Goal: Task Accomplishment & Management: Use online tool/utility

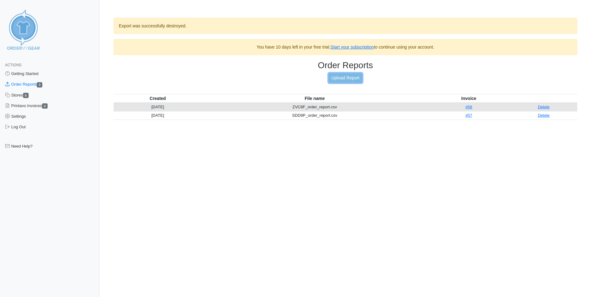
click at [335, 77] on link "Upload Report" at bounding box center [346, 78] width 34 height 10
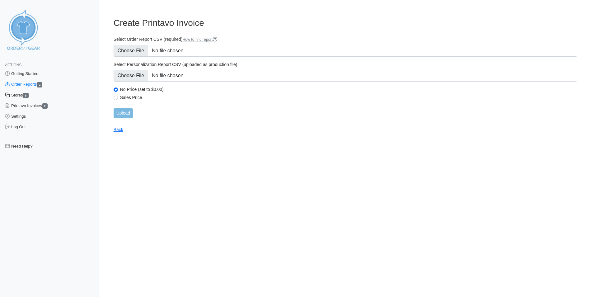
click at [22, 96] on link "Stores 5" at bounding box center [49, 95] width 99 height 11
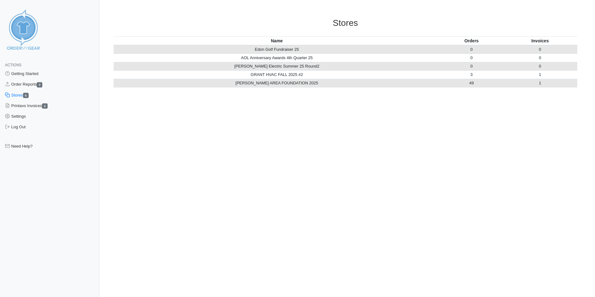
click at [268, 66] on td "Jim Speiser Electric Summer 25 Round2" at bounding box center [277, 66] width 327 height 8
click at [269, 51] on td "Edon Golf Fundraiser 25" at bounding box center [277, 49] width 327 height 9
click at [34, 83] on link "Order Reports 2" at bounding box center [49, 84] width 99 height 11
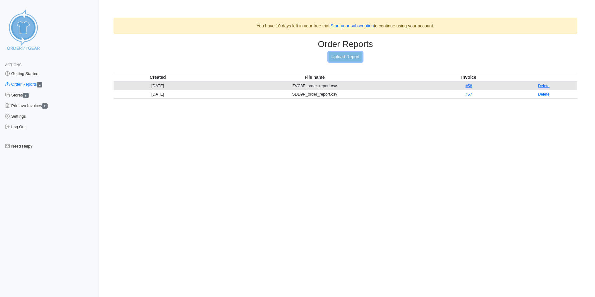
click at [341, 56] on link "Upload Report" at bounding box center [346, 57] width 34 height 10
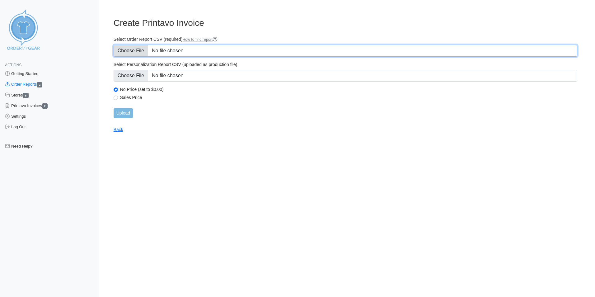
click at [140, 50] on input "Select Order Report CSV (required) How to find report" at bounding box center [346, 51] width 464 height 12
type input "C:\fakepath\FVR97_order_report.csv"
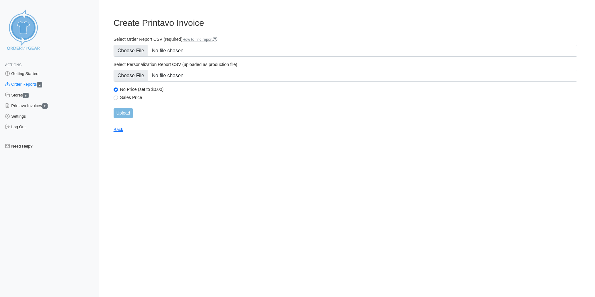
click at [128, 98] on label "Sales Price" at bounding box center [348, 98] width 457 height 6
click at [118, 98] on input "Sales Price" at bounding box center [116, 98] width 4 height 4
radio input "true"
click at [130, 114] on input "Upload" at bounding box center [123, 113] width 19 height 10
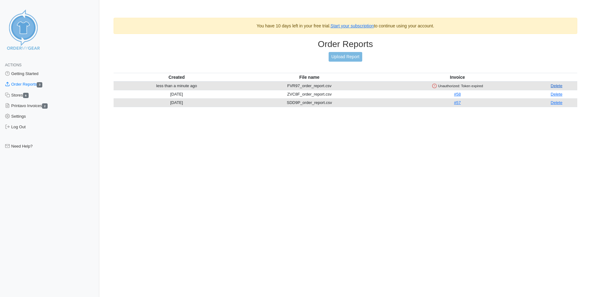
click at [555, 86] on link "Delete" at bounding box center [557, 85] width 12 height 5
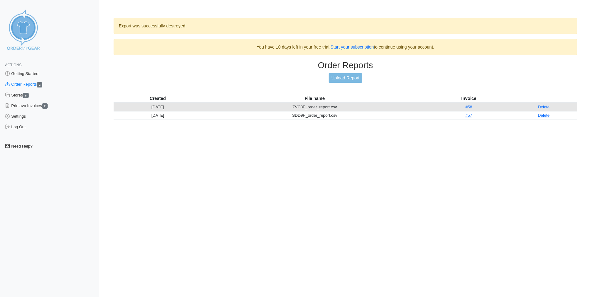
click at [31, 146] on link "Need Help?" at bounding box center [49, 146] width 99 height 11
click at [24, 50] on img at bounding box center [23, 29] width 47 height 47
click at [22, 118] on link "Settings" at bounding box center [49, 116] width 99 height 11
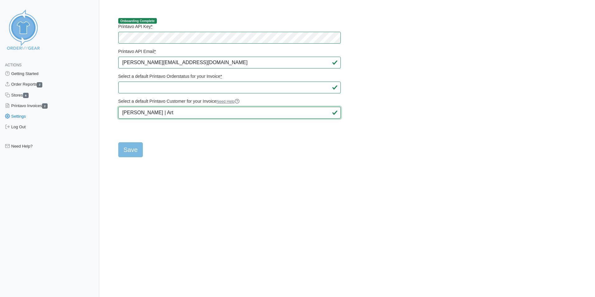
click at [183, 113] on input "[PERSON_NAME] | Art" at bounding box center [229, 113] width 222 height 12
click at [23, 44] on img at bounding box center [23, 29] width 47 height 47
click at [24, 75] on link "Getting Started" at bounding box center [49, 73] width 99 height 11
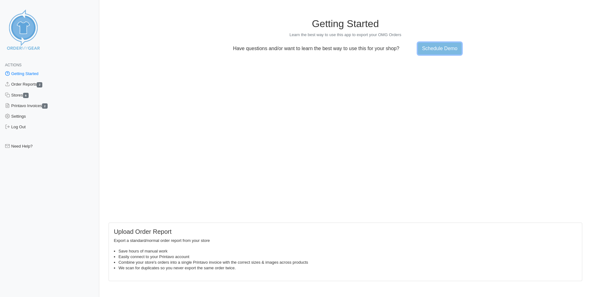
click at [442, 46] on link "Schedule Demo" at bounding box center [440, 49] width 44 height 12
click at [27, 86] on link "Order Reports 2" at bounding box center [49, 84] width 99 height 11
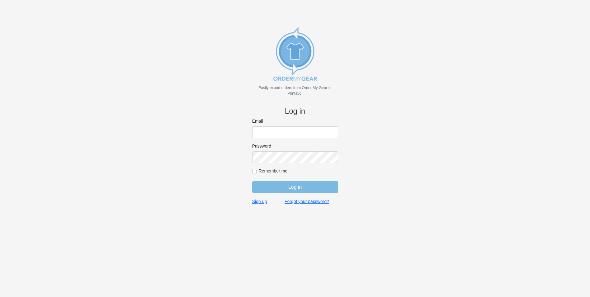
type input "ryan@billslockerroom3.com"
click at [256, 171] on input "Remember me" at bounding box center [254, 171] width 4 height 4
checkbox input "true"
click at [291, 187] on input "Log in" at bounding box center [295, 187] width 86 height 12
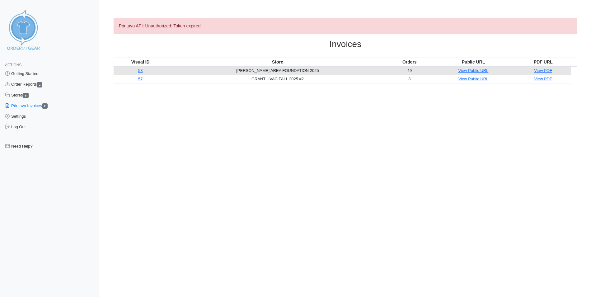
click at [206, 23] on div "Printavo API: Unauthorized: Token expired" at bounding box center [346, 26] width 464 height 16
drag, startPoint x: 16, startPoint y: 127, endPoint x: 328, endPoint y: 28, distance: 326.5
click at [16, 127] on link "Log Out" at bounding box center [49, 127] width 99 height 11
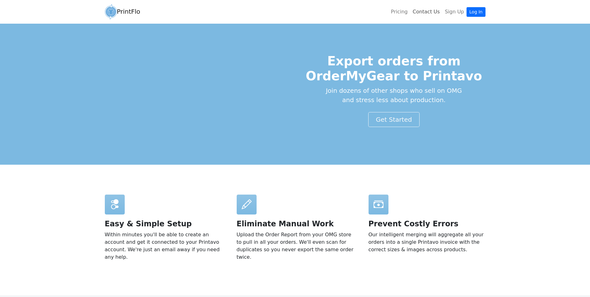
click at [437, 13] on link "Contact Us" at bounding box center [426, 12] width 32 height 12
click at [410, 13] on link "Pricing" at bounding box center [400, 12] width 22 height 12
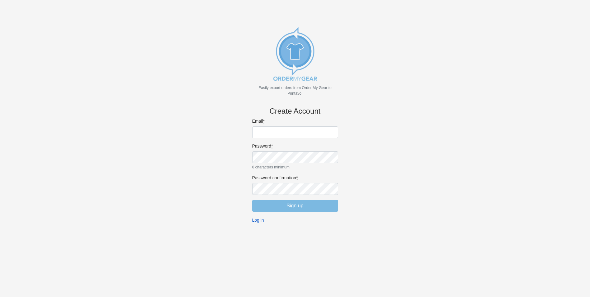
click at [258, 219] on link "Log in" at bounding box center [258, 220] width 12 height 6
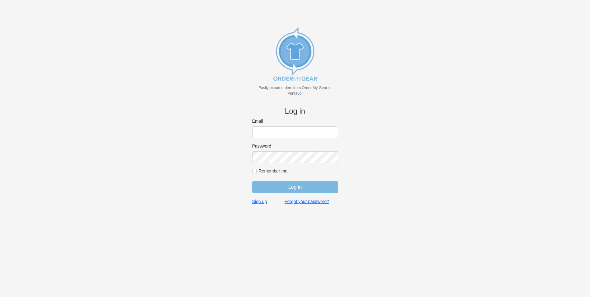
type input "[PERSON_NAME][EMAIL_ADDRESS][DOMAIN_NAME]"
click at [256, 170] on input "Remember me" at bounding box center [254, 171] width 4 height 4
checkbox input "true"
click at [300, 189] on input "Log in" at bounding box center [295, 187] width 86 height 12
type input "ryan@billslockerroom3.com"
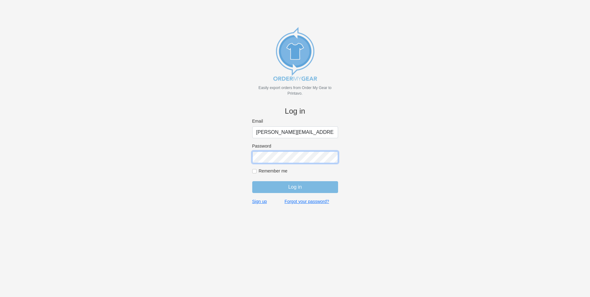
click at [242, 161] on body "Easily export orders from Order My Gear to Printavo. Log in Email ryan@billsloc…" at bounding box center [295, 158] width 570 height 297
click at [252, 181] on input "Log in" at bounding box center [295, 187] width 86 height 12
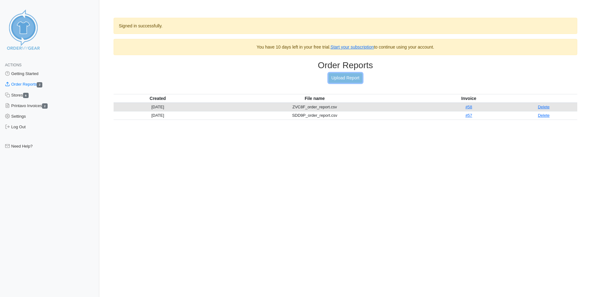
click at [346, 78] on link "Upload Report" at bounding box center [346, 78] width 34 height 10
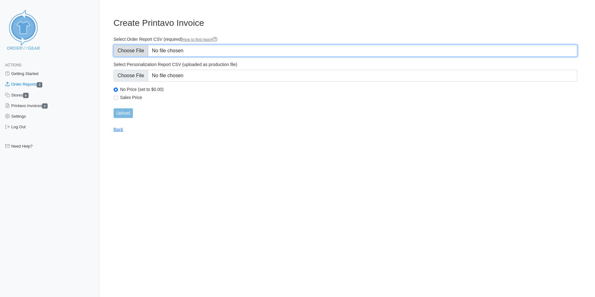
click at [131, 51] on input "Select Order Report CSV (required) How to find report" at bounding box center [346, 51] width 464 height 12
type input "C:\fakepath\FVR97_order_report.csv"
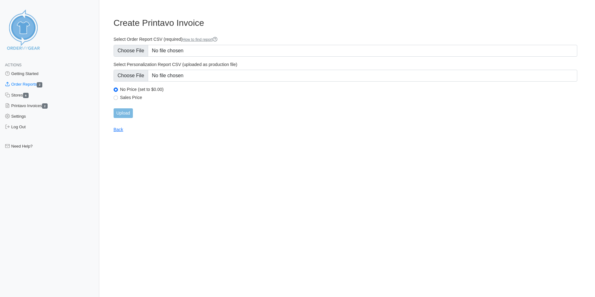
click at [123, 98] on label "Sales Price" at bounding box center [348, 98] width 457 height 6
click at [118, 98] on input "Sales Price" at bounding box center [116, 98] width 4 height 4
radio input "true"
click at [127, 114] on input "Upload" at bounding box center [123, 113] width 19 height 10
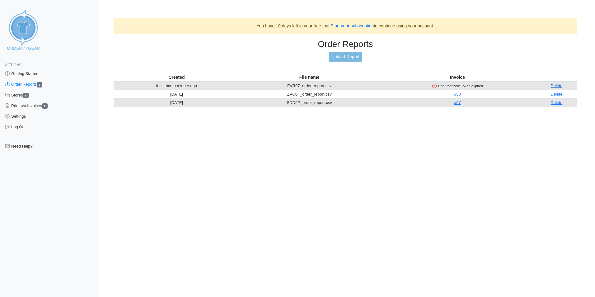
click at [554, 84] on link "Delete" at bounding box center [557, 85] width 12 height 5
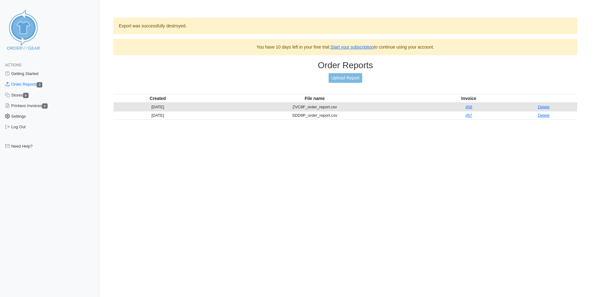
click at [17, 115] on link "Settings" at bounding box center [49, 116] width 99 height 11
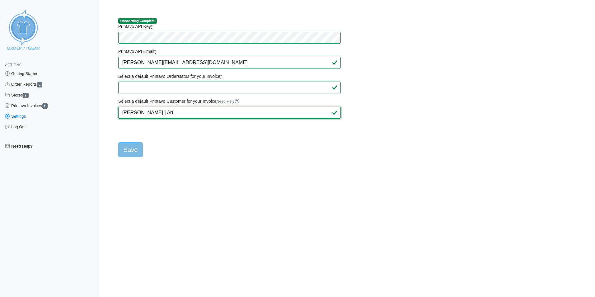
click at [144, 113] on input "[PERSON_NAME] | Art" at bounding box center [229, 113] width 222 height 12
click at [290, 158] on html "Actions Getting Started Order Reports 2 Stores 6 Printavo Invoices 2 Settings L…" at bounding box center [297, 83] width 595 height 167
click at [32, 26] on img at bounding box center [23, 29] width 47 height 47
click at [16, 83] on link "Order Reports 2" at bounding box center [49, 84] width 99 height 11
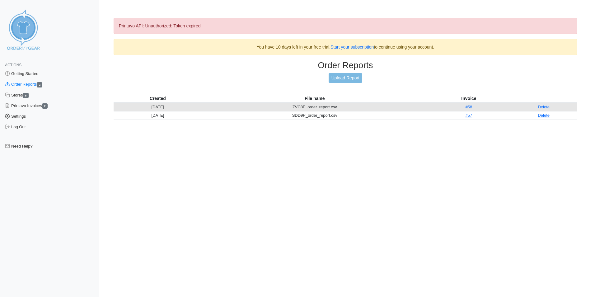
click at [27, 119] on link "Settings" at bounding box center [49, 116] width 99 height 11
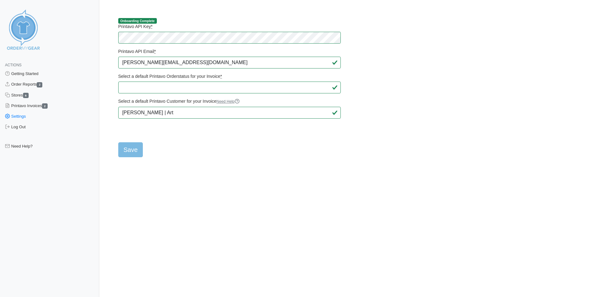
click at [190, 144] on form "Printavo API Key * Printavo API Email * ryan@billslockerroom3.com Select a defa…" at bounding box center [229, 90] width 222 height 133
click at [133, 147] on input "Save" at bounding box center [130, 149] width 25 height 15
type input "Saving..."
click at [28, 85] on link "Order Reports 2" at bounding box center [49, 84] width 99 height 11
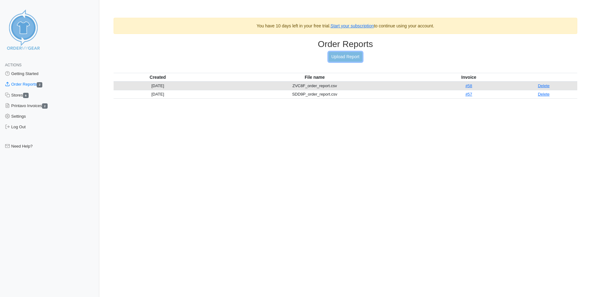
click at [352, 57] on link "Upload Report" at bounding box center [346, 57] width 34 height 10
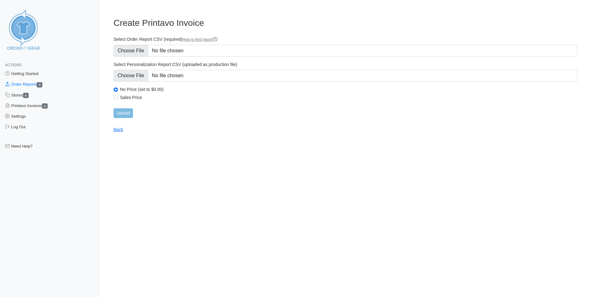
click at [119, 97] on div "Sales Price" at bounding box center [346, 98] width 464 height 7
click at [117, 98] on input "Sales Price" at bounding box center [116, 98] width 4 height 4
radio input "true"
click at [122, 112] on input "Upload" at bounding box center [123, 113] width 19 height 10
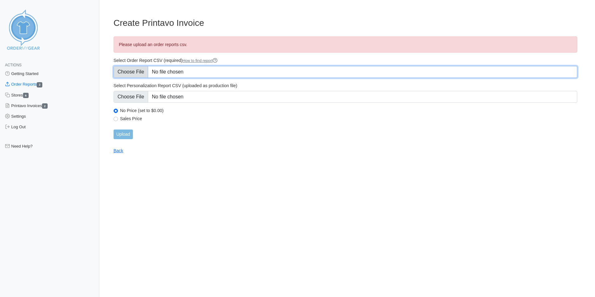
click at [157, 67] on input "Select Order Report CSV (required) How to find report" at bounding box center [346, 72] width 464 height 12
type input "C:\fakepath\KCC2K_order_report.csv"
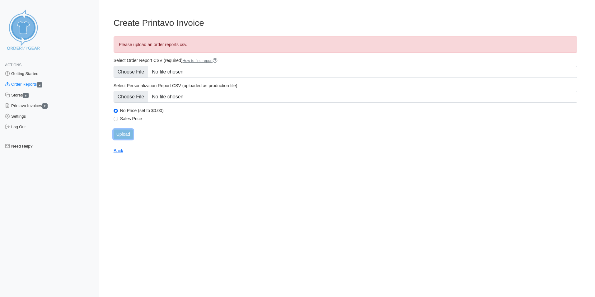
click at [122, 136] on input "Upload" at bounding box center [123, 134] width 19 height 10
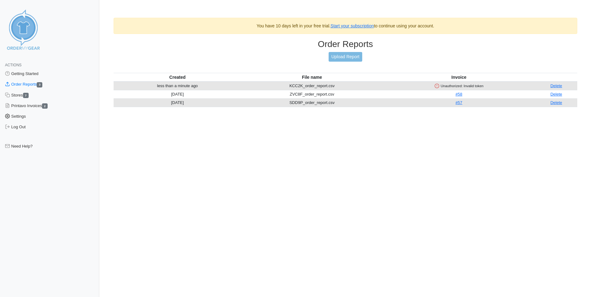
click at [18, 118] on link "Settings" at bounding box center [49, 116] width 99 height 11
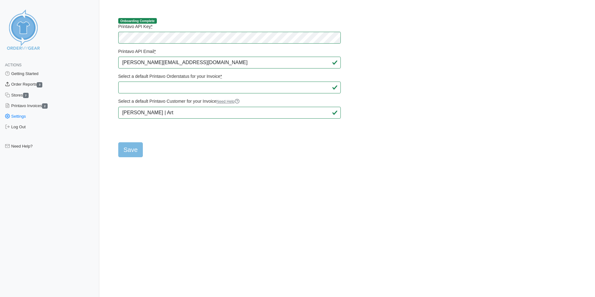
click at [33, 83] on link "Order Reports 3" at bounding box center [49, 84] width 99 height 11
